Goal: Information Seeking & Learning: Learn about a topic

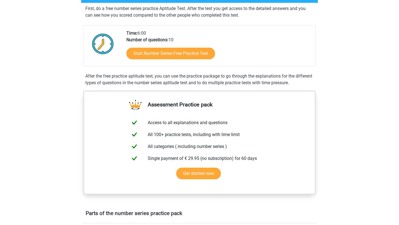
scroll to position [121, 0]
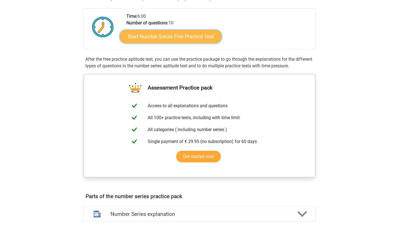
click at [179, 35] on link "Start Number Series Free Practice Test" at bounding box center [171, 36] width 102 height 13
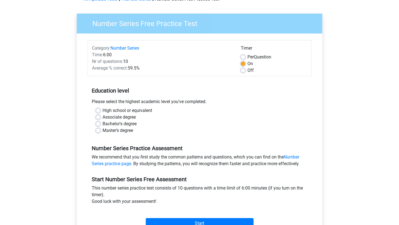
scroll to position [32, 0]
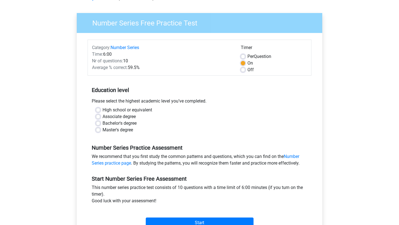
click at [111, 110] on label "High school or equivalent" at bounding box center [128, 110] width 50 height 7
click at [100, 110] on input "High school or equivalent" at bounding box center [98, 110] width 4 height 6
radio input "true"
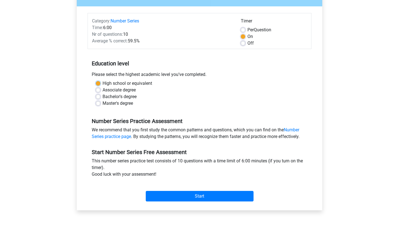
scroll to position [78, 0]
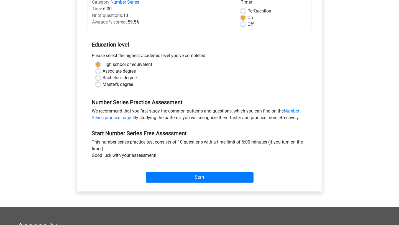
click at [156, 172] on div "Start" at bounding box center [200, 172] width 224 height 19
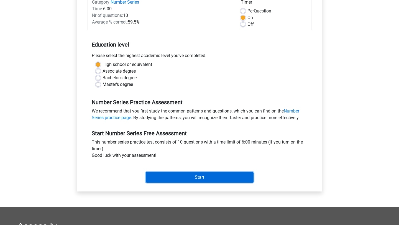
click at [156, 176] on input "Start" at bounding box center [200, 177] width 108 height 11
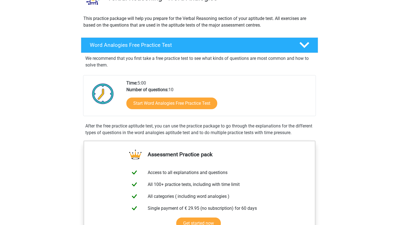
scroll to position [55, 0]
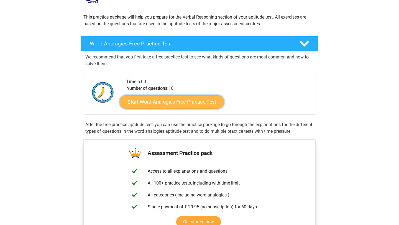
click at [198, 105] on link "Start Word Analogies Free Practice Test" at bounding box center [172, 101] width 104 height 13
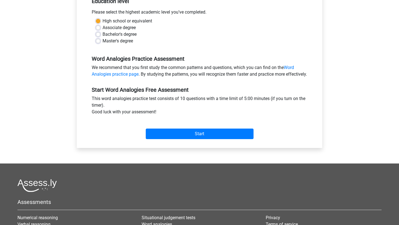
scroll to position [124, 0]
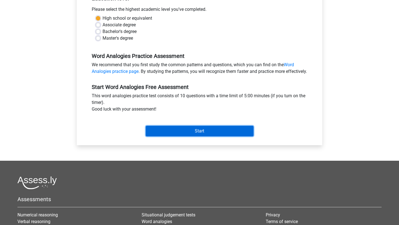
click at [163, 136] on input "Start" at bounding box center [200, 131] width 108 height 11
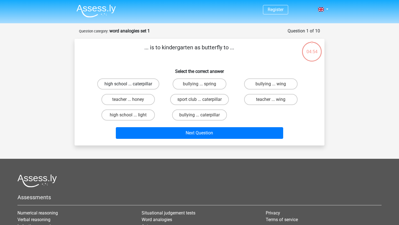
click at [141, 84] on label "high school ... caterpillar" at bounding box center [128, 83] width 62 height 11
click at [132, 84] on input "high school ... caterpillar" at bounding box center [130, 86] width 4 height 4
radio input "true"
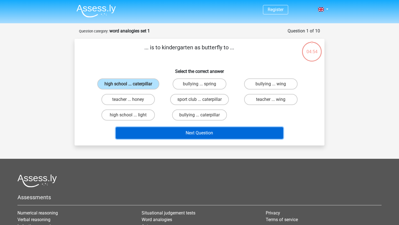
click at [163, 133] on button "Next Question" at bounding box center [200, 133] width 168 height 12
